Goal: Information Seeking & Learning: Learn about a topic

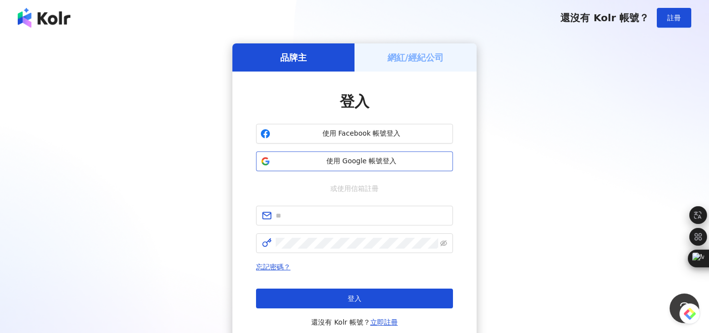
click at [380, 161] on span "使用 Google 帳號登入" at bounding box center [361, 161] width 174 height 10
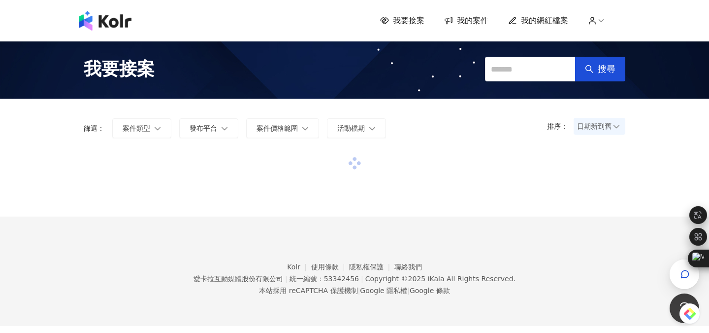
click at [543, 19] on span "我的網紅檔案" at bounding box center [544, 20] width 47 height 11
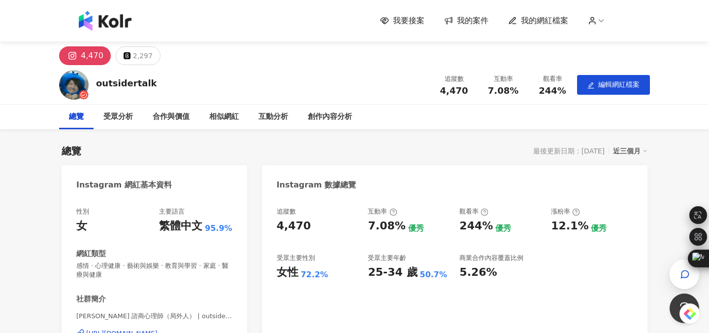
scroll to position [125, 0]
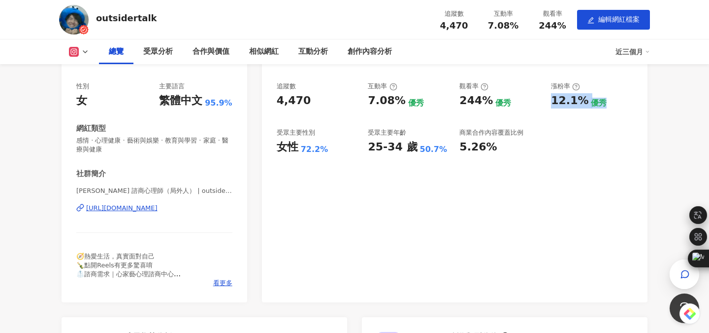
drag, startPoint x: 547, startPoint y: 101, endPoint x: 619, endPoint y: 101, distance: 71.9
click at [619, 101] on div "追蹤數 4,470 互動率 7.08% 優秀 觀看率 244% 優秀 漲粉率 12.1% 優秀 受眾主要性別 女性 72.2% 受眾主要年齡 25-34 歲 …" at bounding box center [455, 118] width 356 height 73
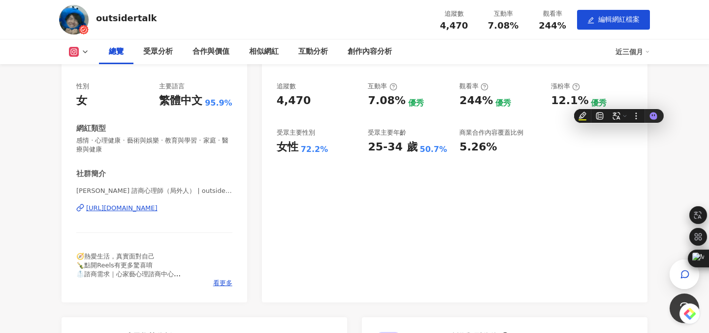
click at [494, 199] on div "追蹤數 4,470 互動率 7.08% 優秀 觀看率 244% 優秀 漲粉率 12.1% 優秀 受眾主要性別 女性 72.2% 受眾主要年齡 25-34 歲 …" at bounding box center [455, 187] width 386 height 230
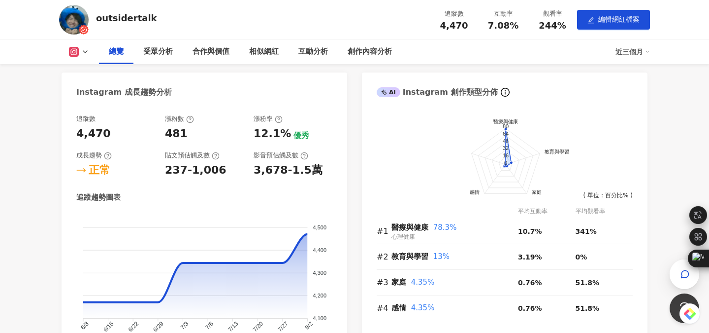
scroll to position [656, 0]
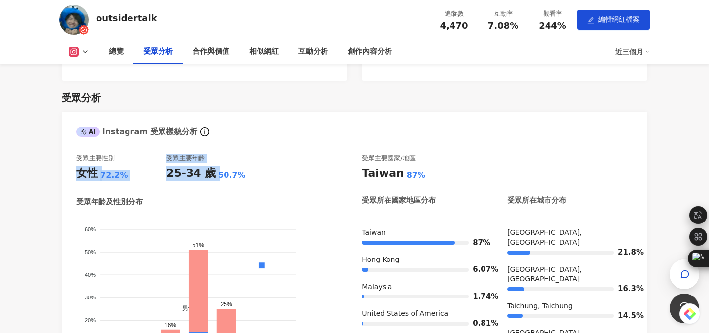
drag, startPoint x: 89, startPoint y: 169, endPoint x: 260, endPoint y: 169, distance: 171.4
click at [261, 169] on div "受眾主要性別 女性 72.2% 受眾主要年齡 25-34 歲 50.7%" at bounding box center [211, 168] width 270 height 28
click at [337, 98] on div "受眾分析" at bounding box center [355, 98] width 586 height 14
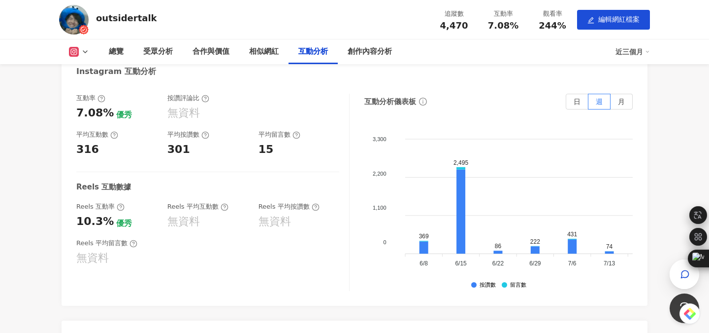
scroll to position [1548, 0]
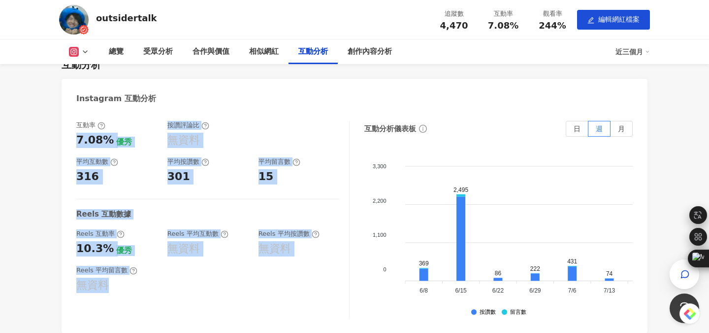
drag, startPoint x: 74, startPoint y: 140, endPoint x: 172, endPoint y: 275, distance: 166.5
click at [172, 275] on div "互動率 7.08% 優秀 按讚評論比 無資料 平均互動數 316 平均按讚數 301 平均留言數 15 Reels 互動數據 Reels 互動率 10.3% …" at bounding box center [355, 222] width 586 height 222
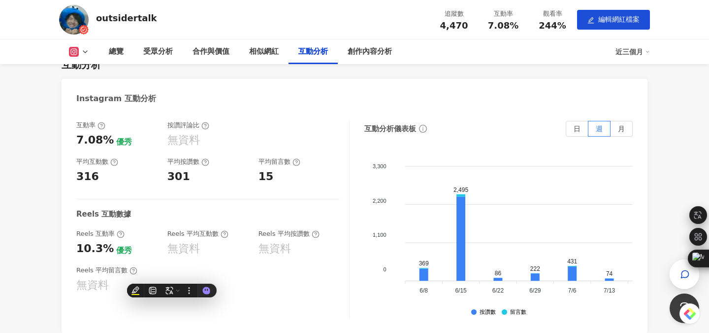
click at [35, 201] on div "4,470 2,297 outsidertalk 追蹤數 4,470 互動率 7.08% 觀看率 244% 編輯網紅檔案 總覽 受眾分析 合作與價值 相似網紅…" at bounding box center [354, 142] width 709 height 3296
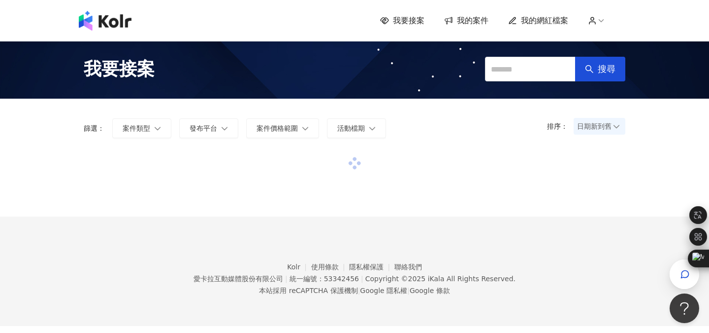
click at [548, 21] on span "我的網紅檔案" at bounding box center [544, 20] width 47 height 11
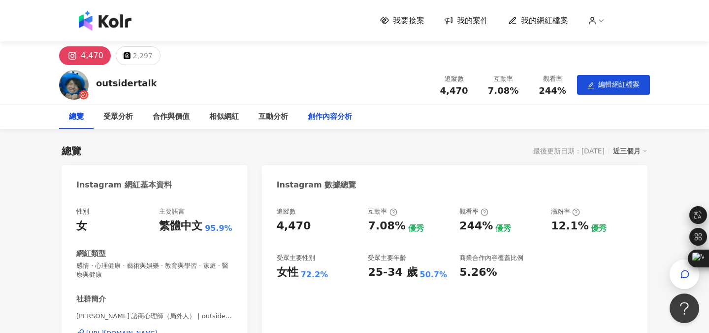
click at [342, 110] on div "創作內容分析" at bounding box center [330, 116] width 64 height 25
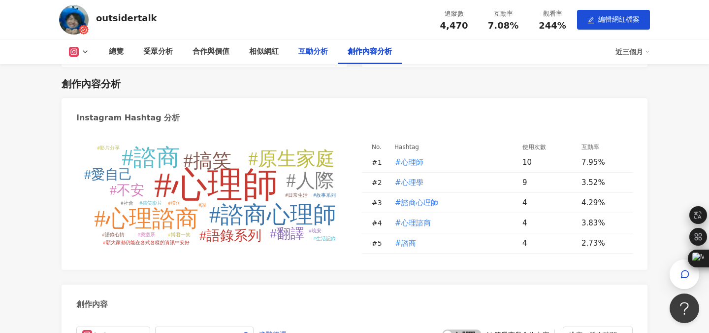
click at [303, 57] on div "互動分析" at bounding box center [314, 52] width 30 height 12
